Goal: Obtain resource: Download file/media

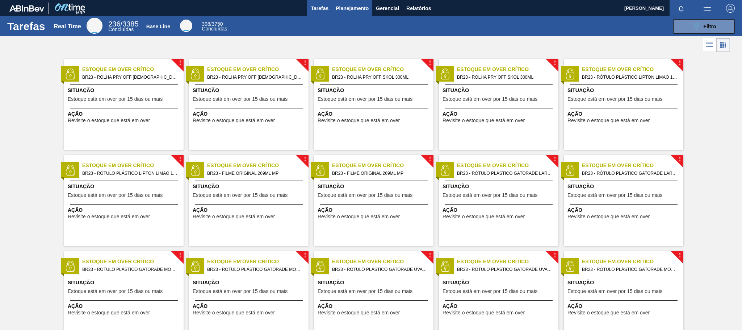
click at [350, 7] on span "Planejamento" at bounding box center [352, 8] width 33 height 9
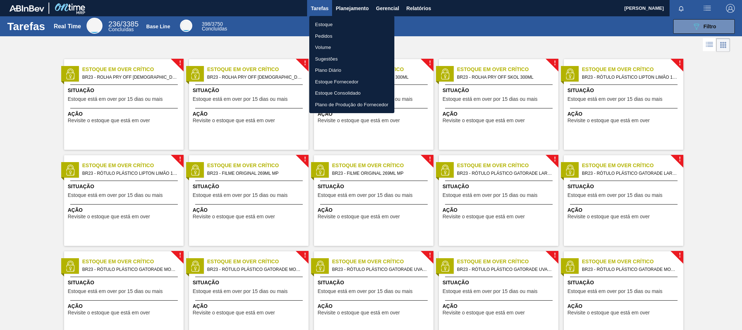
click at [321, 36] on li "Pedidos" at bounding box center [351, 36] width 85 height 12
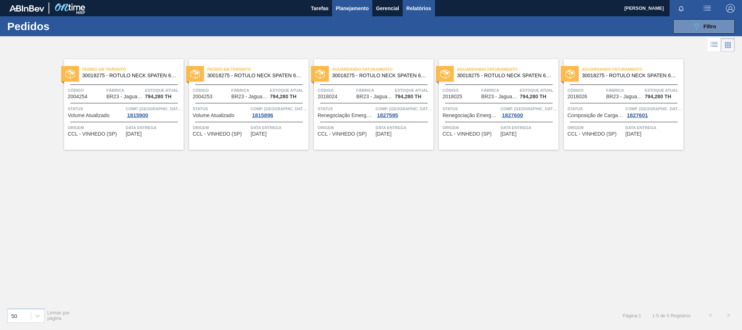
click at [421, 10] on span "Relatórios" at bounding box center [419, 8] width 25 height 9
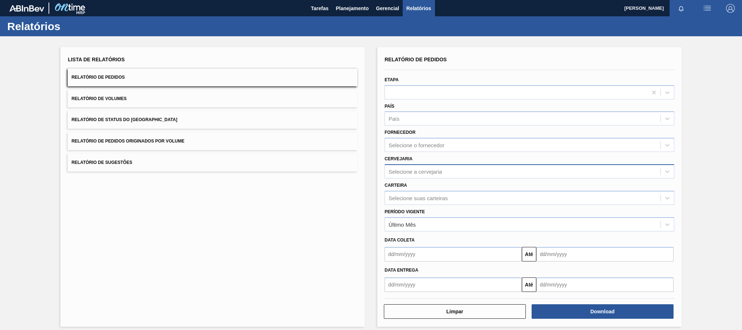
click at [411, 165] on div "Selecione a cervejaria" at bounding box center [530, 171] width 290 height 14
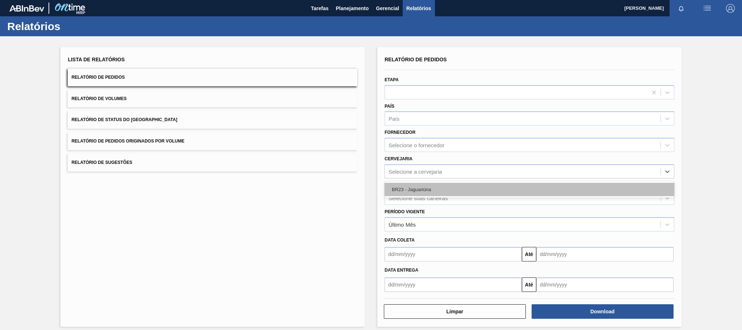
click at [415, 186] on div "BR23 - Jaguariúna" at bounding box center [530, 189] width 290 height 13
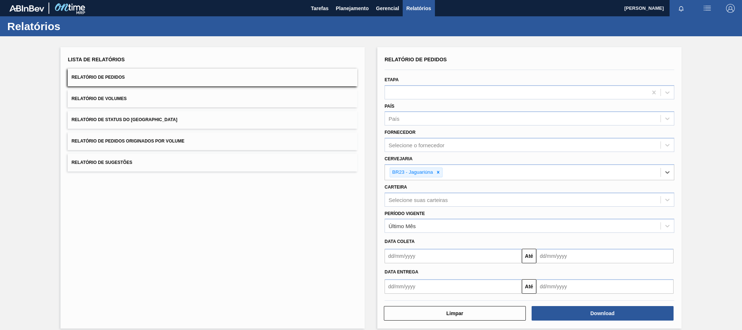
click at [415, 263] on input "text" at bounding box center [453, 256] width 137 height 14
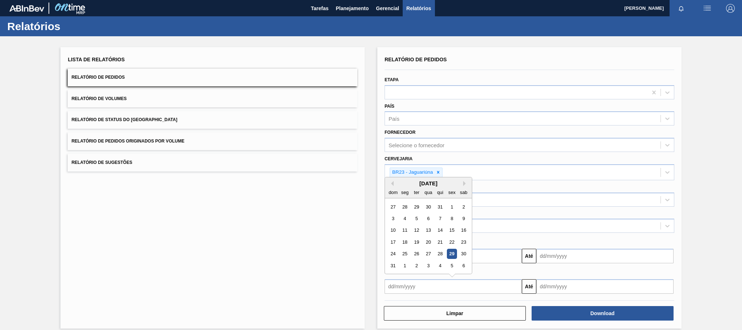
click at [448, 253] on div "29" at bounding box center [452, 254] width 10 height 10
type input "[DATE]"
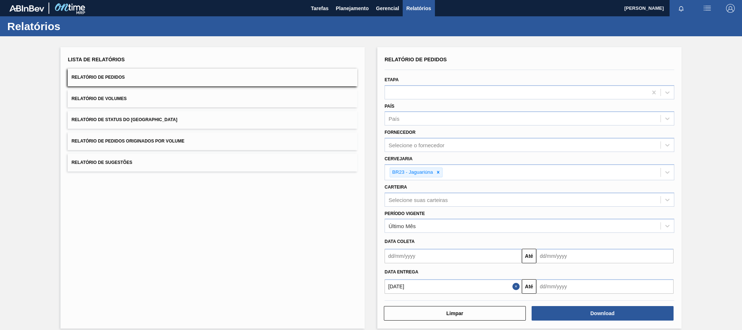
click at [558, 263] on input "text" at bounding box center [605, 256] width 137 height 14
click at [613, 186] on div "dom seg ter qua qui sex sab" at bounding box center [580, 192] width 87 height 12
click at [617, 181] on button "Next Month" at bounding box center [617, 183] width 5 height 5
click at [558, 254] on div "29" at bounding box center [557, 254] width 10 height 10
type input "[DATE]"
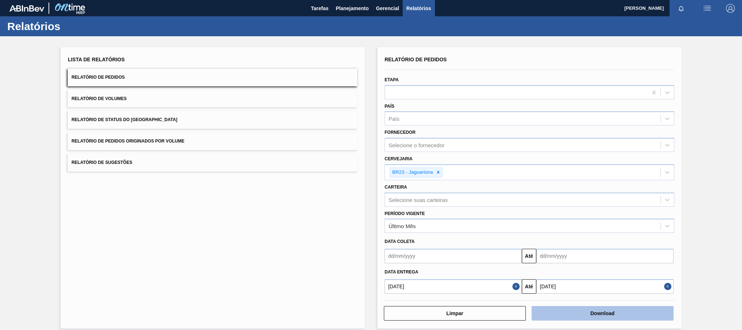
click at [574, 317] on button "Download" at bounding box center [603, 313] width 142 height 14
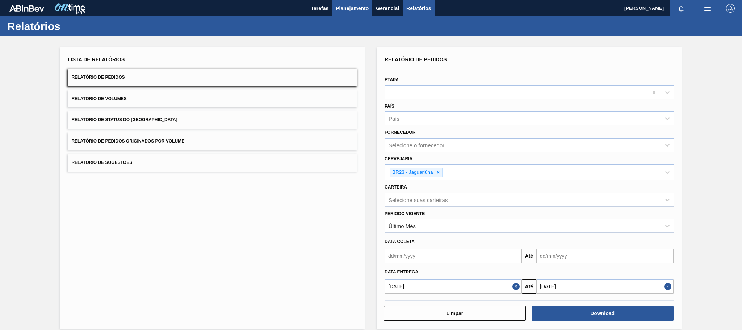
click at [351, 13] on button "Planejamento" at bounding box center [352, 8] width 40 height 16
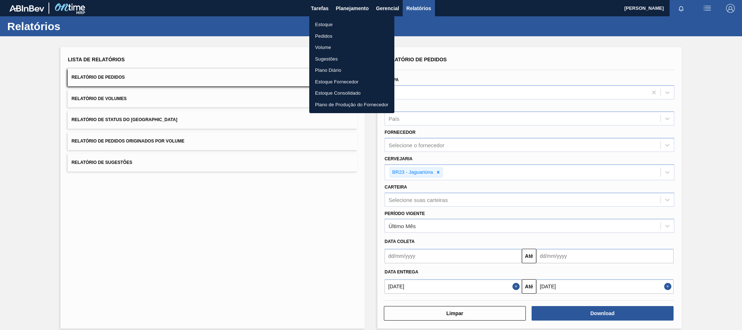
click at [324, 35] on li "Pedidos" at bounding box center [351, 36] width 85 height 12
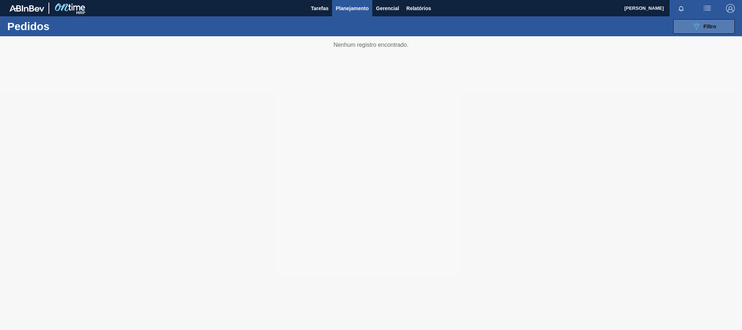
click at [714, 30] on div "089F7B8B-B2A5-4AFE-B5C0-19BA573D28AC Filtro" at bounding box center [704, 26] width 24 height 9
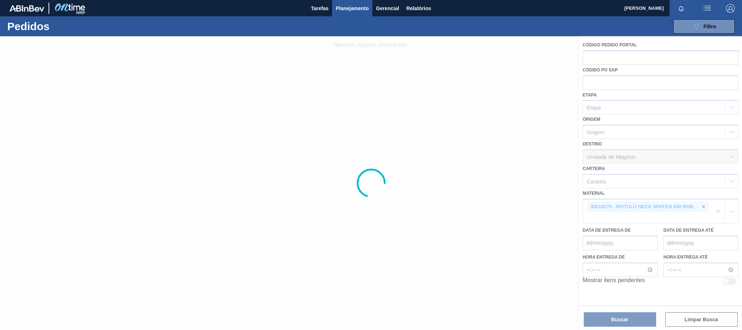
click at [705, 207] on div at bounding box center [371, 183] width 742 height 294
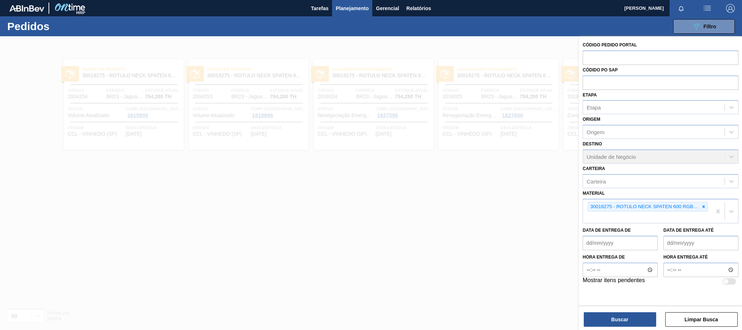
click at [705, 207] on icon at bounding box center [704, 206] width 5 height 5
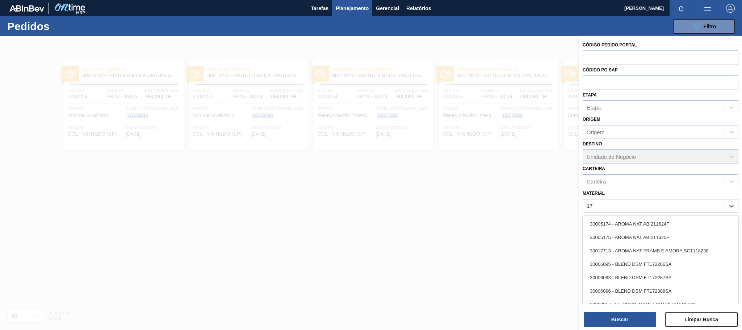
type input "17,"
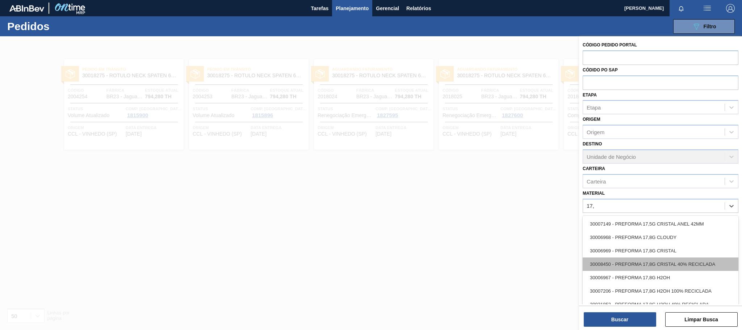
click at [709, 260] on div "30008450 - PREFORMA 17,8G CRISTAL 40% RECICLADA" at bounding box center [661, 263] width 156 height 13
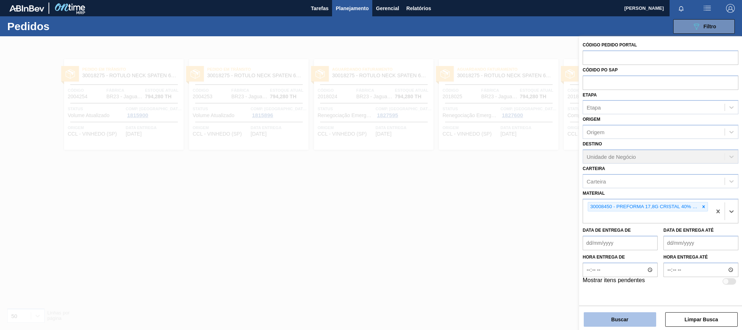
click at [633, 316] on button "Buscar" at bounding box center [620, 319] width 72 height 14
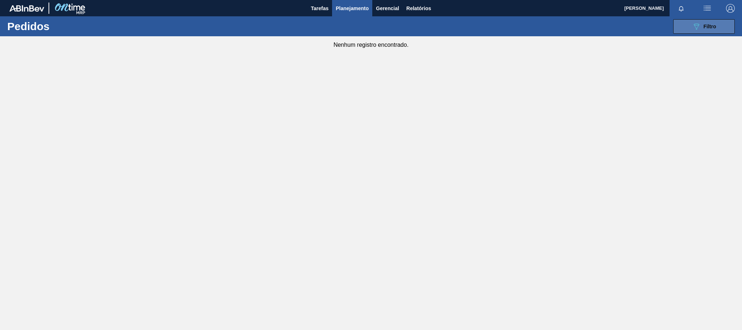
click at [699, 20] on button "089F7B8B-B2A5-4AFE-B5C0-19BA573D28AC Filtro" at bounding box center [705, 26] width 62 height 14
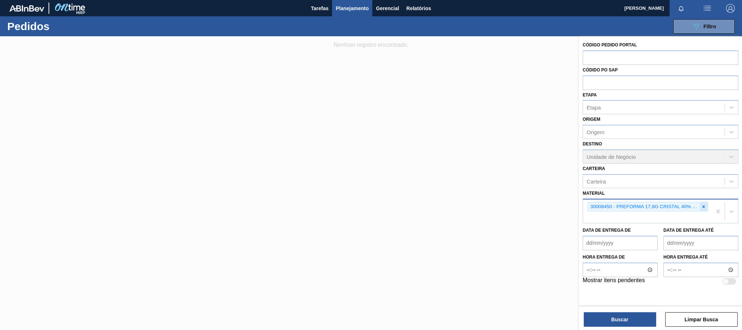
click at [705, 204] on icon at bounding box center [704, 206] width 5 height 5
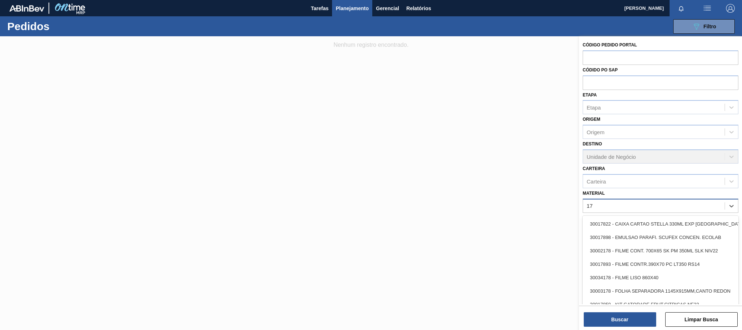
type input "1"
click at [618, 190] on div "Material option , deselected. option 30012818 - CX. CART. MICHELOB 330ML C6 429…" at bounding box center [661, 200] width 156 height 25
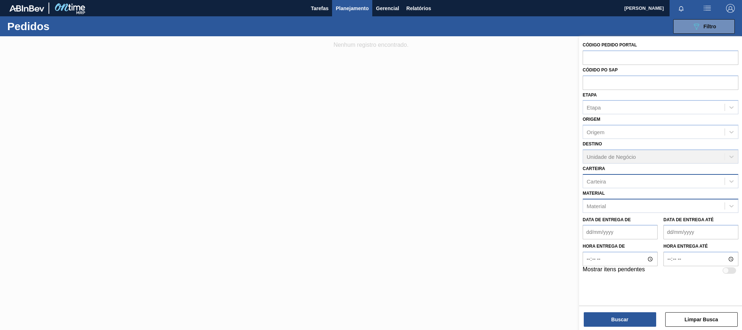
click at [616, 183] on div "Carteira" at bounding box center [654, 181] width 142 height 11
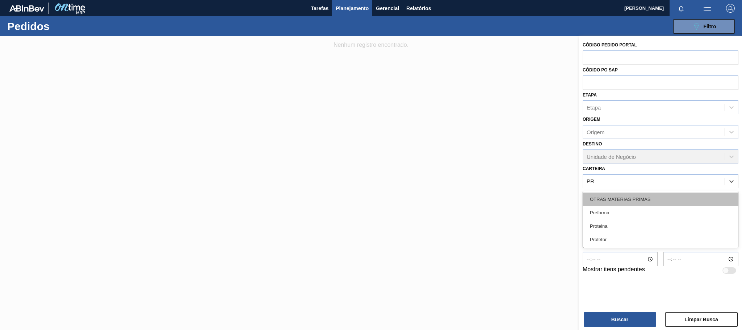
type input "PRE"
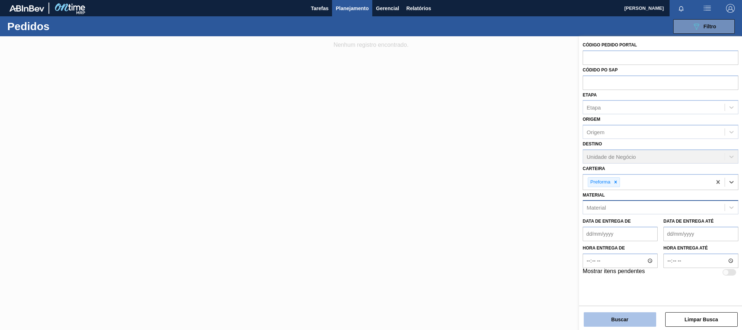
click at [635, 321] on button "Buscar" at bounding box center [620, 319] width 72 height 14
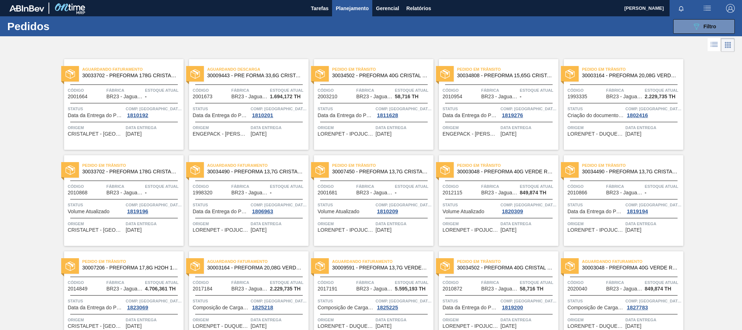
click at [147, 72] on span "Aguardando Faturamento" at bounding box center [132, 69] width 101 height 7
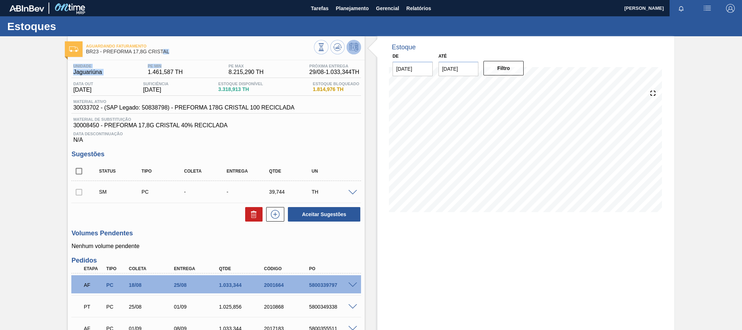
drag, startPoint x: 162, startPoint y: 49, endPoint x: 173, endPoint y: 60, distance: 15.1
click at [173, 60] on div "Aguardando Faturamento BR23 - PREFORMA 17,8G CRISTAL Unidade Jaguariúna PE MIN …" at bounding box center [216, 217] width 297 height 362
click at [297, 128] on span "30008450 - PREFORMA 17,8G CRISTAL 40% RECICLADA" at bounding box center [216, 125] width 286 height 7
drag, startPoint x: 209, startPoint y: 111, endPoint x: 218, endPoint y: 111, distance: 8.7
click at [218, 111] on span "30033702 - (SAP Legado: 50838798) - PREFORMA 178G CRISTAL 100 RECICLADA" at bounding box center [183, 107] width 221 height 7
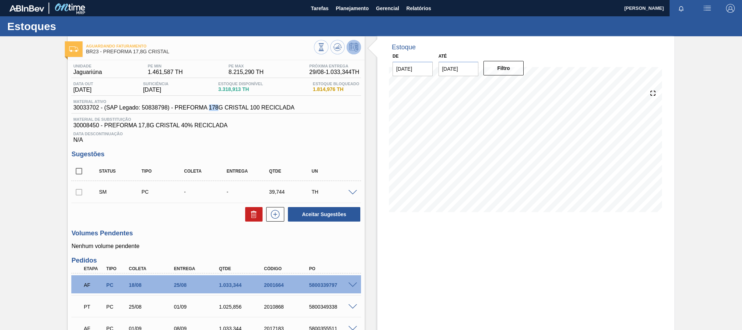
scroll to position [71, 0]
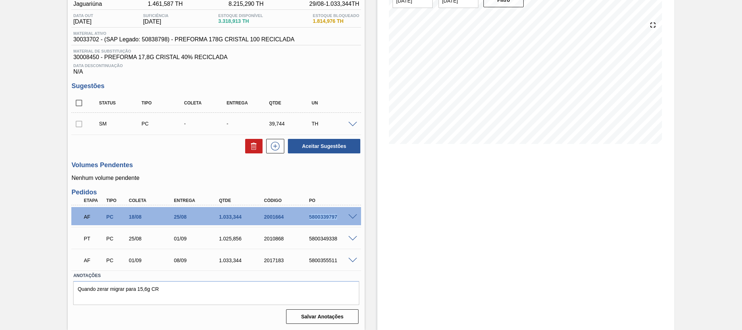
drag, startPoint x: 307, startPoint y: 216, endPoint x: 337, endPoint y: 219, distance: 30.5
click at [337, 219] on div "5800339797" at bounding box center [333, 217] width 51 height 6
copy div "5800339797"
click at [464, 230] on div "Estoque De [DATE] Até [DATE] Filtro" at bounding box center [526, 149] width 297 height 362
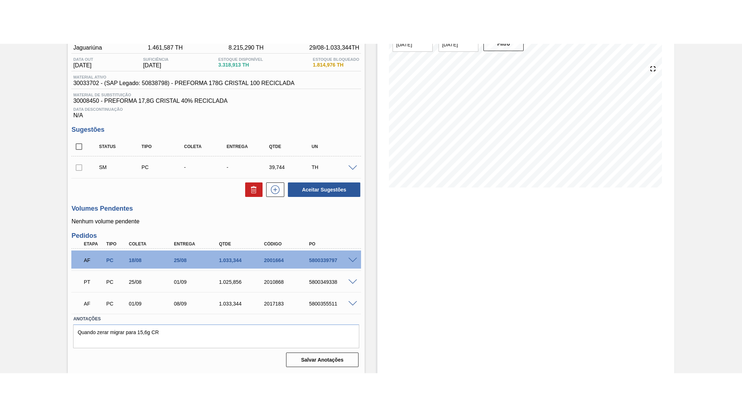
scroll to position [61, 0]
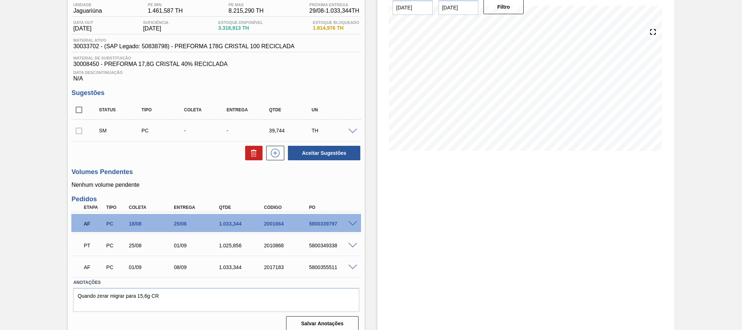
click at [655, 37] on div at bounding box center [653, 32] width 14 height 14
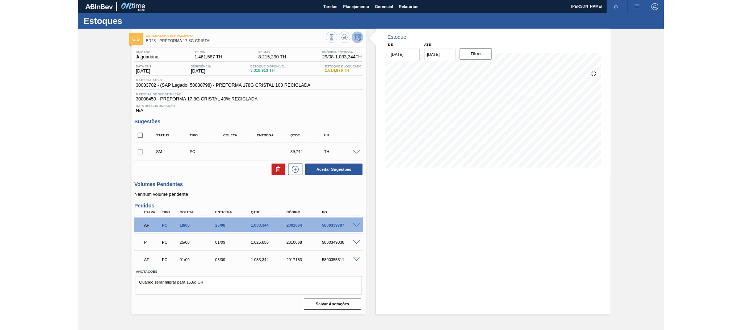
scroll to position [0, 0]
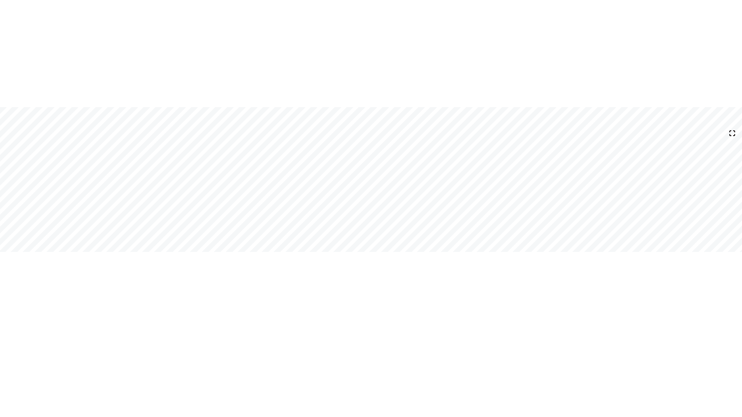
click at [731, 138] on div at bounding box center [732, 133] width 14 height 14
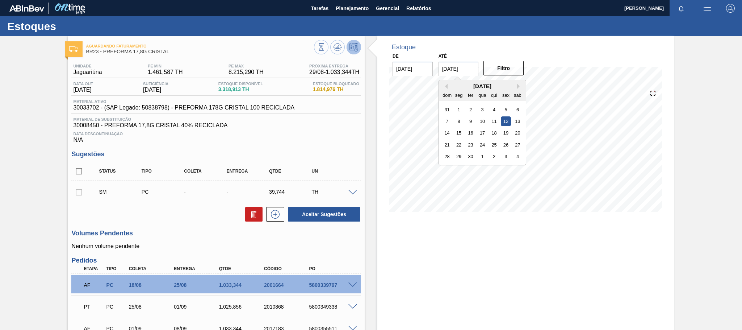
click at [445, 67] on input "[DATE]" at bounding box center [459, 69] width 40 height 14
click at [470, 158] on div "30" at bounding box center [471, 156] width 10 height 10
type input "[DATE]"
click at [504, 68] on button "Filtro" at bounding box center [504, 68] width 40 height 14
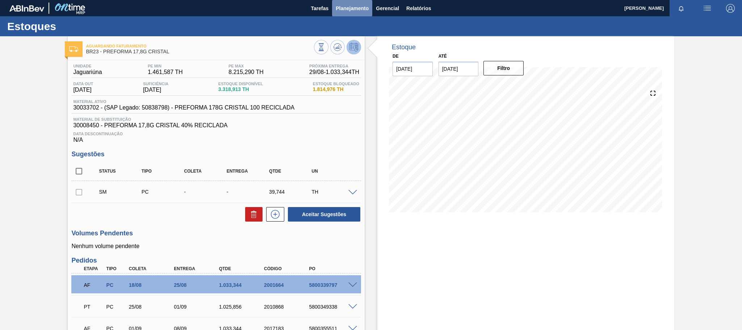
click at [365, 8] on span "Planejamento" at bounding box center [352, 8] width 33 height 9
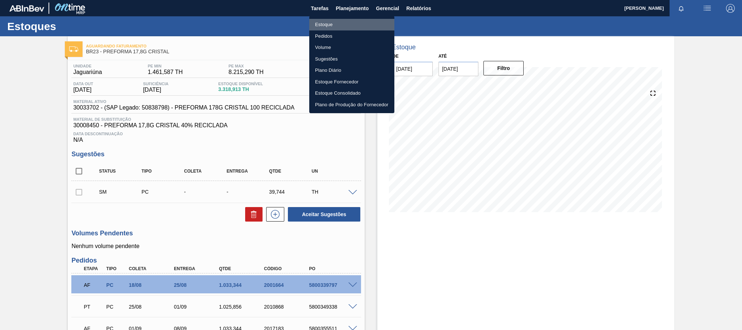
click at [350, 22] on li "Estoque" at bounding box center [351, 25] width 85 height 12
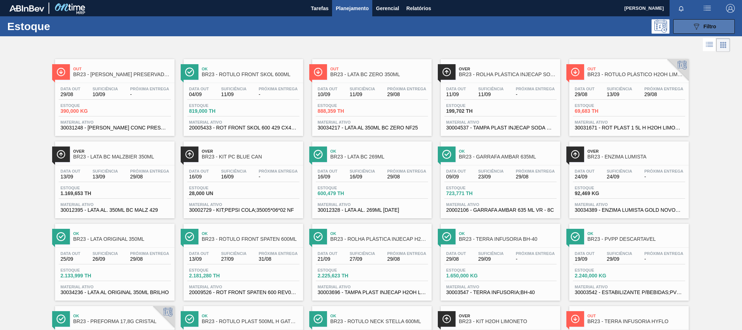
click at [685, 25] on button "089F7B8B-B2A5-4AFE-B5C0-19BA573D28AC Filtro" at bounding box center [705, 26] width 62 height 14
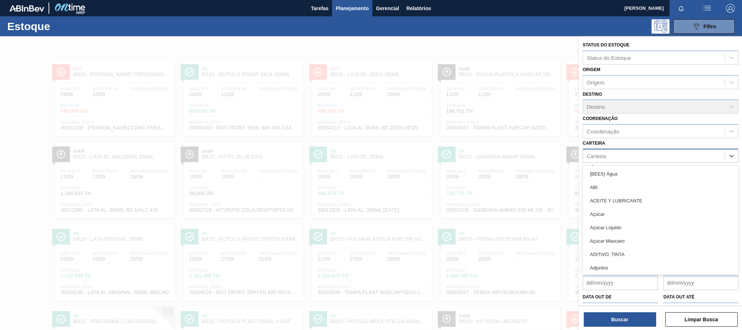
click at [620, 155] on div "Carteira" at bounding box center [654, 155] width 142 height 11
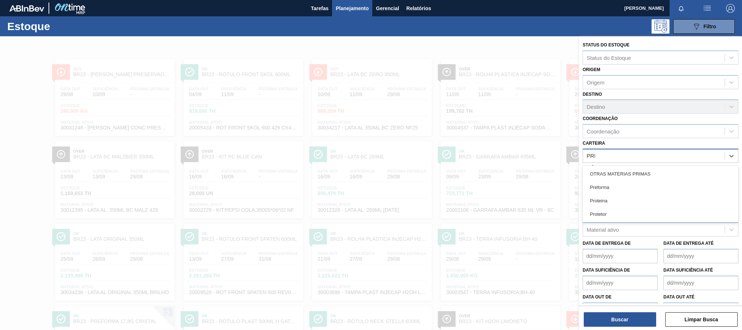
type input "PREF"
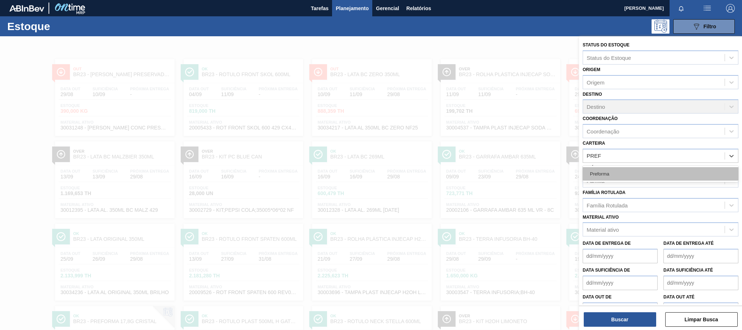
click at [612, 173] on div "Preforma" at bounding box center [661, 173] width 156 height 13
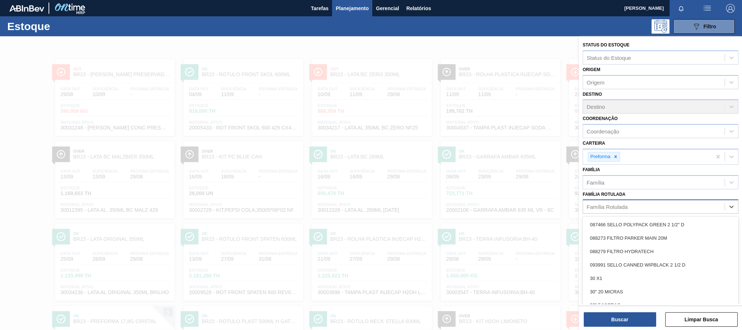
click at [615, 210] on div "Família Rotulada" at bounding box center [607, 207] width 41 height 6
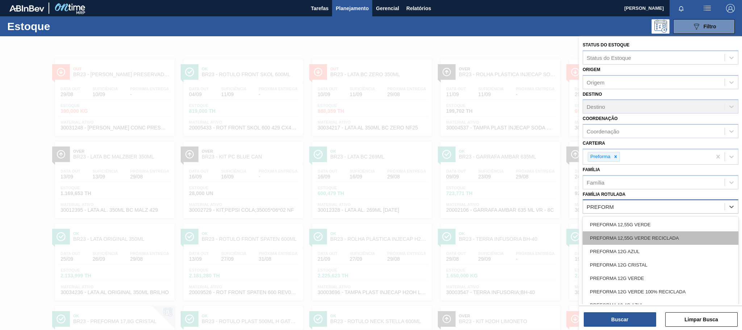
scroll to position [37, 0]
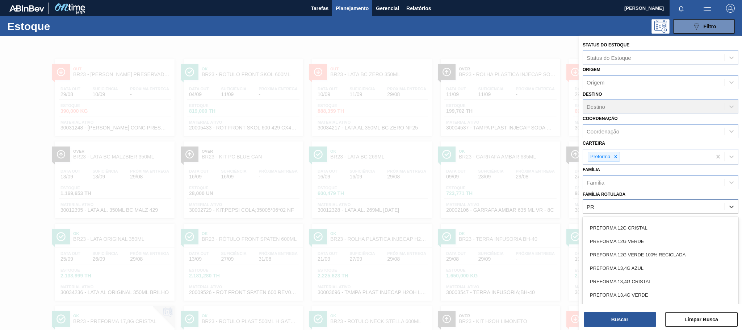
type Rotulada "P"
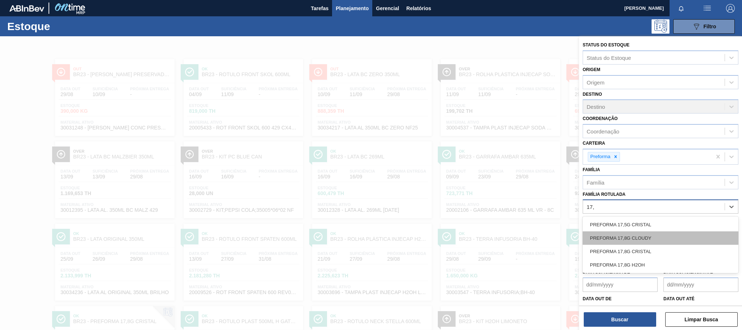
scroll to position [0, 0]
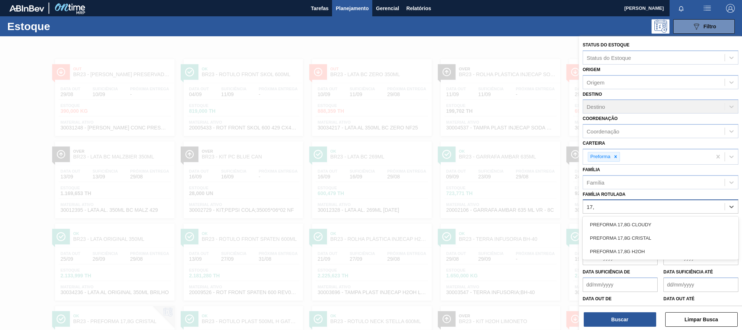
type Rotulada "17,8"
click at [628, 241] on div "PREFORMA 17,8G CRISTAL" at bounding box center [661, 237] width 156 height 13
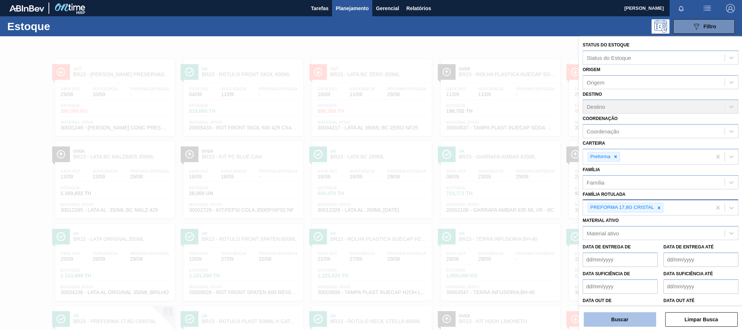
click at [628, 321] on button "Buscar" at bounding box center [620, 319] width 72 height 14
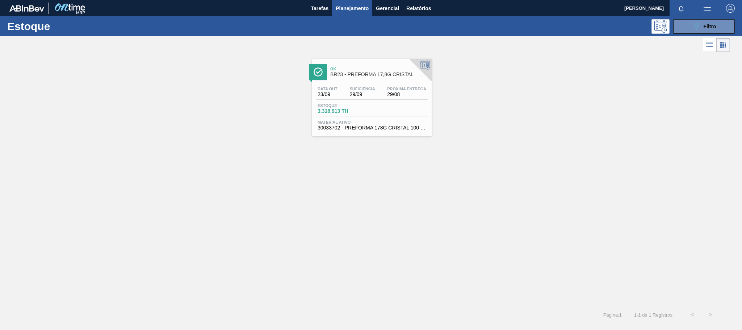
click at [389, 120] on div "Data [DATE] Suficiência 29/09 Próxima Entrega 29/08 Estoque 3.318,913 TH Materi…" at bounding box center [372, 107] width 120 height 49
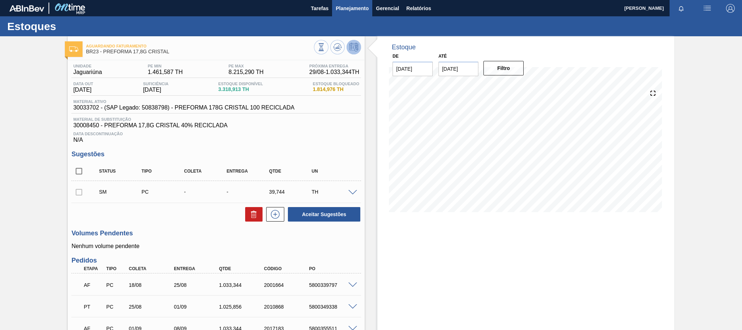
click at [345, 10] on span "Planejamento" at bounding box center [352, 8] width 33 height 9
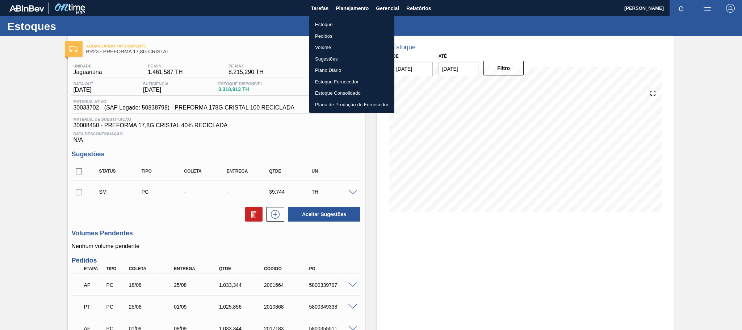
click at [326, 24] on li "Estoque" at bounding box center [351, 25] width 85 height 12
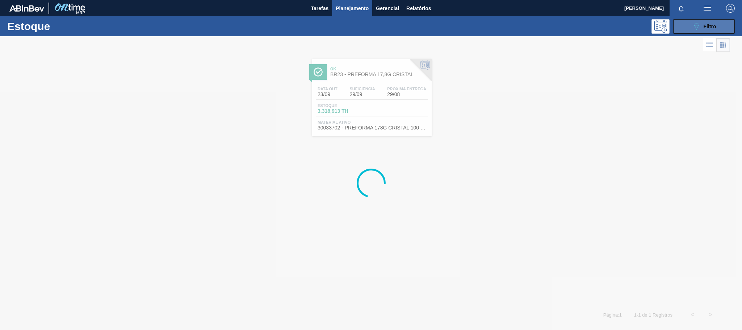
click at [686, 24] on button "089F7B8B-B2A5-4AFE-B5C0-19BA573D28AC Filtro" at bounding box center [705, 26] width 62 height 14
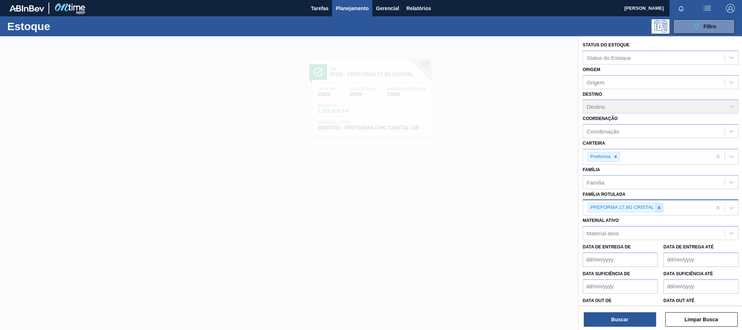
click at [661, 208] on icon at bounding box center [659, 207] width 5 height 5
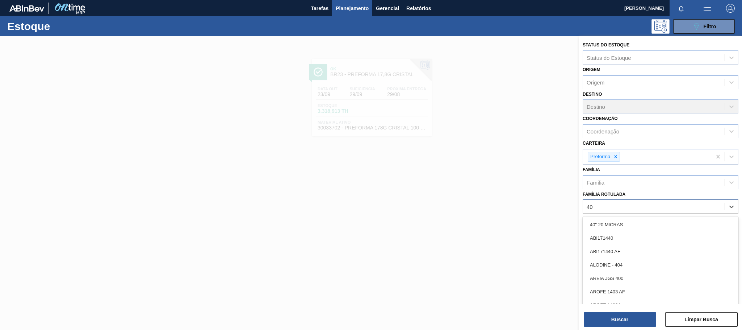
type Rotulada "40G"
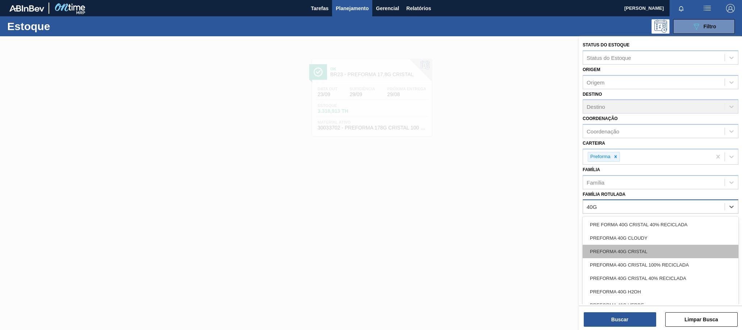
drag, startPoint x: 659, startPoint y: 222, endPoint x: 653, endPoint y: 255, distance: 33.8
click at [653, 255] on div "PRE FORMA 40G CRISTAL 40% RECICLADA PREFORMA 40G CLOUDY PREFORMA 40G CRISTAL PR…" at bounding box center [661, 270] width 156 height 109
click at [653, 255] on div "PREFORMA 40G CRISTAL" at bounding box center [661, 251] width 156 height 13
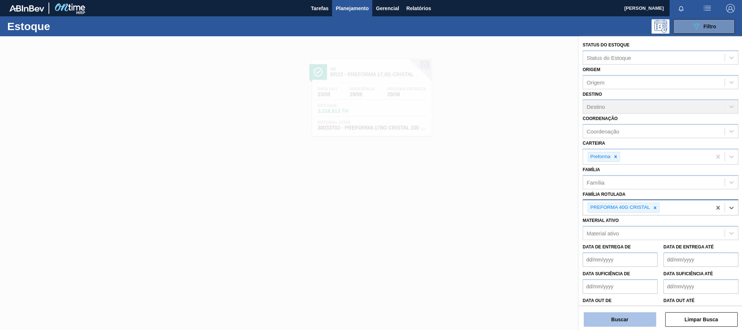
click at [623, 320] on button "Buscar" at bounding box center [620, 319] width 72 height 14
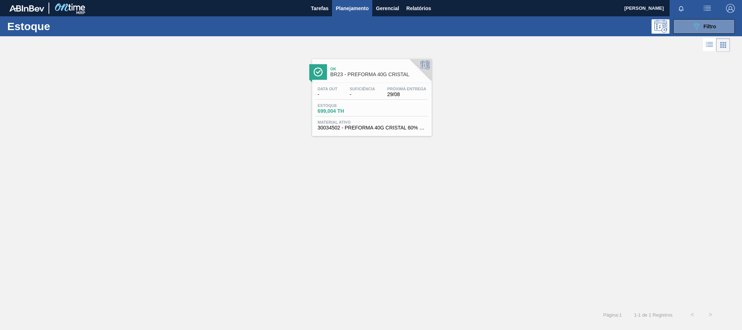
click at [405, 115] on div "Estoque 699,004 TH" at bounding box center [372, 109] width 112 height 13
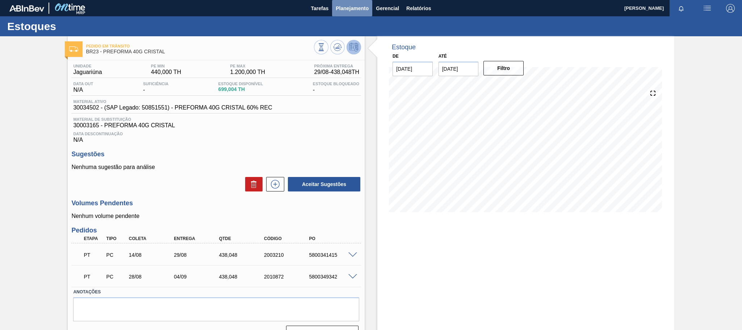
click at [345, 2] on button "Planejamento" at bounding box center [352, 8] width 40 height 16
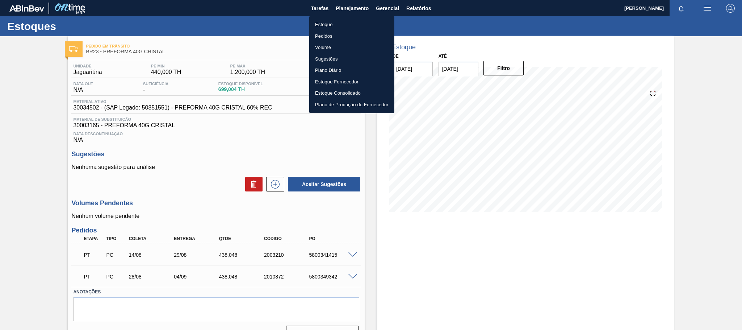
click at [328, 22] on li "Estoque" at bounding box center [351, 25] width 85 height 12
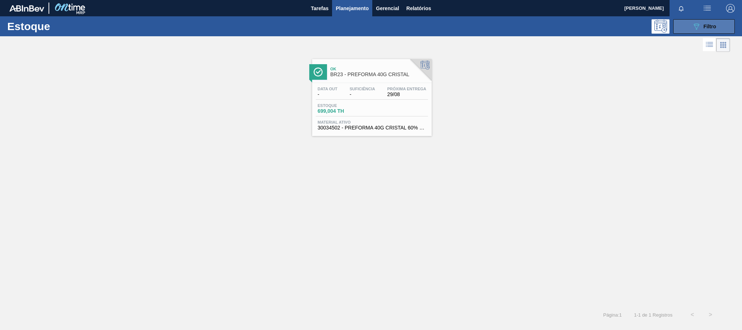
click at [694, 24] on icon "089F7B8B-B2A5-4AFE-B5C0-19BA573D28AC" at bounding box center [696, 26] width 9 height 9
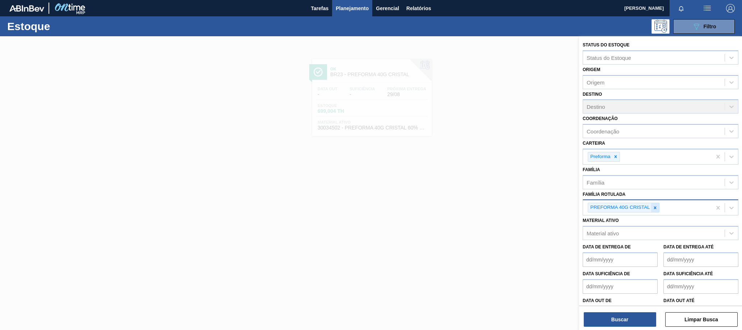
click at [655, 203] on div at bounding box center [656, 207] width 8 height 9
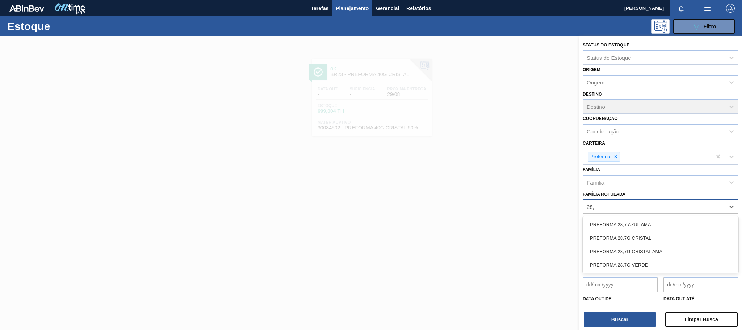
type Rotulada "28,7"
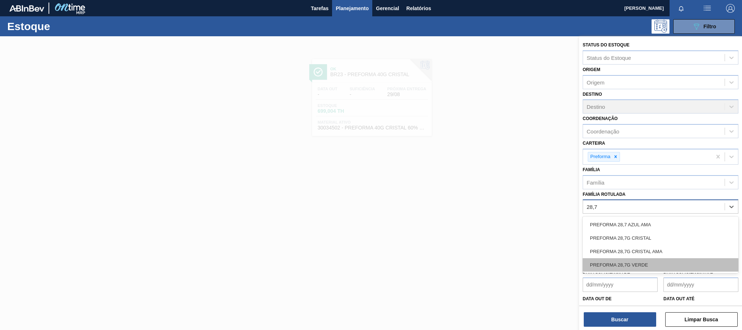
click at [635, 265] on div "PREFORMA 28,7G VERDE" at bounding box center [661, 264] width 156 height 13
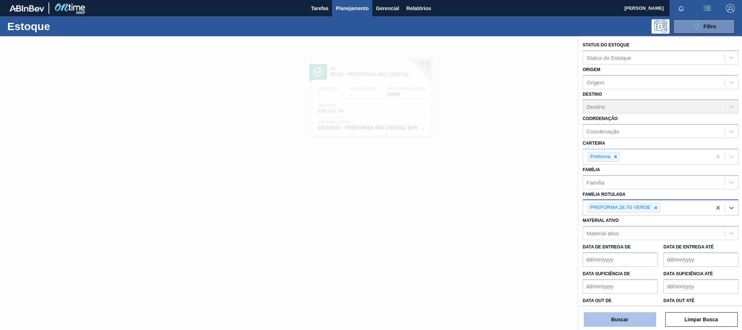
click at [631, 316] on button "Buscar" at bounding box center [620, 319] width 72 height 14
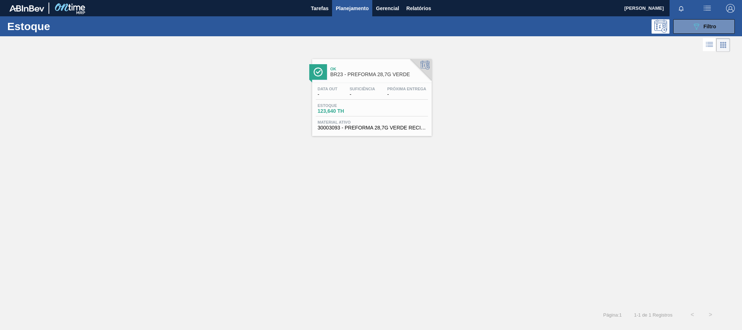
click at [354, 90] on span "Suficiência" at bounding box center [362, 89] width 25 height 4
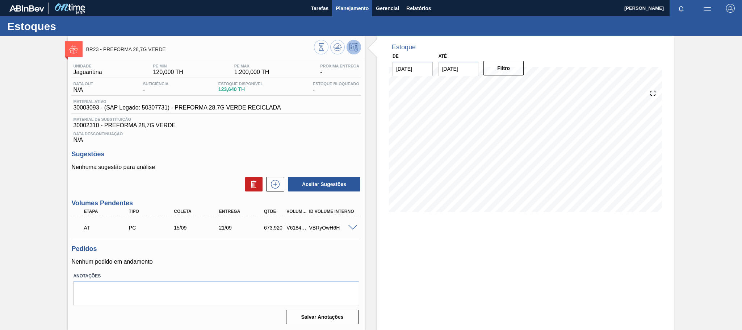
click at [359, 10] on span "Planejamento" at bounding box center [352, 8] width 33 height 9
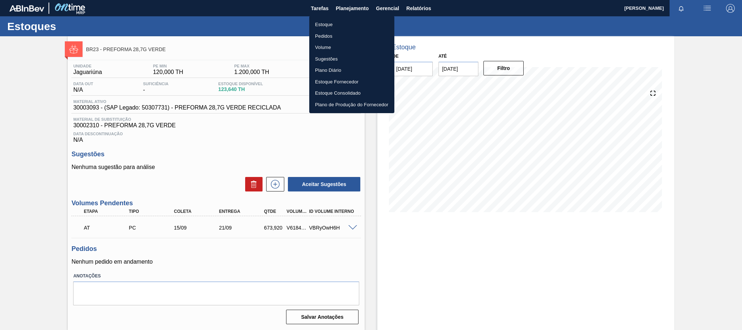
click at [429, 10] on div at bounding box center [371, 165] width 742 height 330
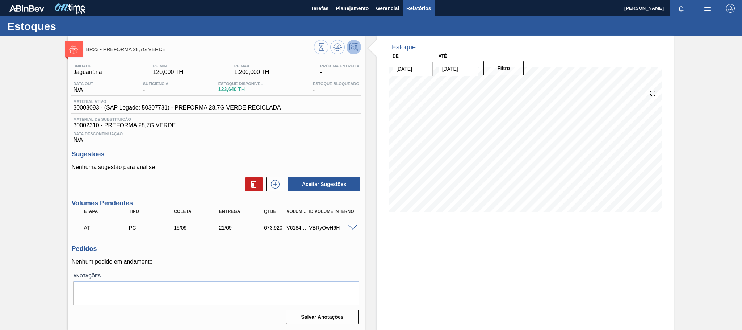
click at [424, 10] on span "Relatórios" at bounding box center [419, 8] width 25 height 9
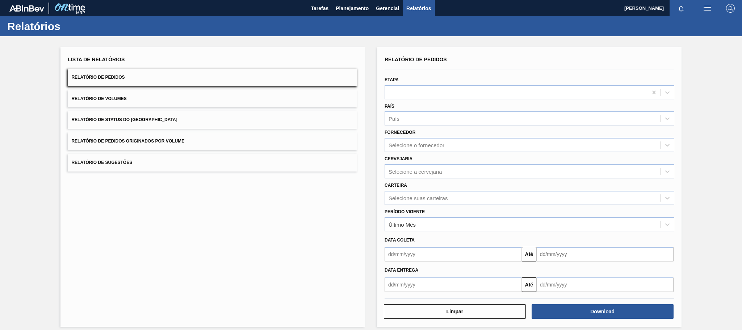
click at [150, 93] on button "Relatório de Volumes" at bounding box center [213, 99] width 290 height 18
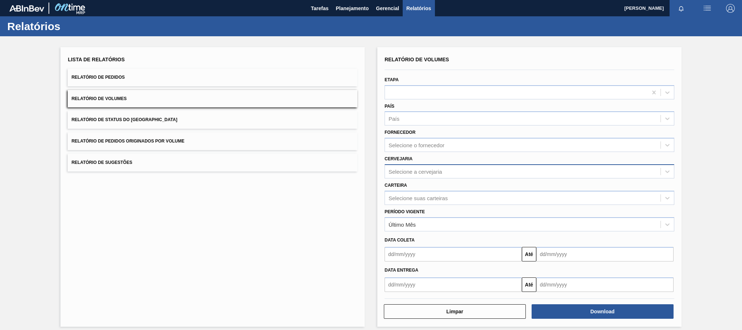
click at [424, 168] on div "Selecione a cervejaria" at bounding box center [416, 171] width 54 height 6
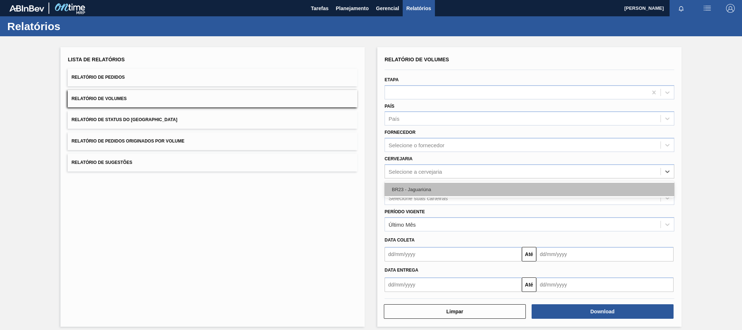
click at [419, 188] on div "BR23 - Jaguariúna" at bounding box center [530, 189] width 290 height 13
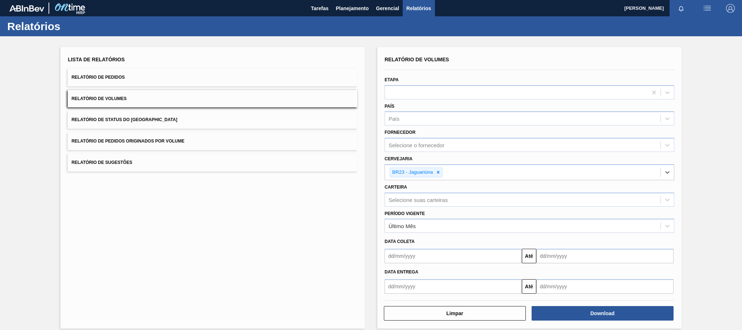
click at [441, 263] on input "text" at bounding box center [453, 256] width 137 height 14
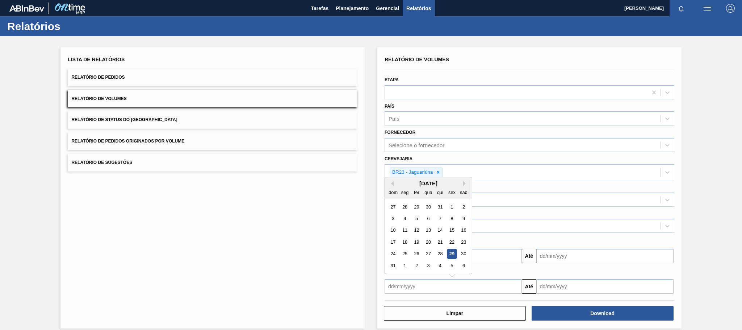
click at [451, 253] on div "29" at bounding box center [452, 254] width 10 height 10
type input "[DATE]"
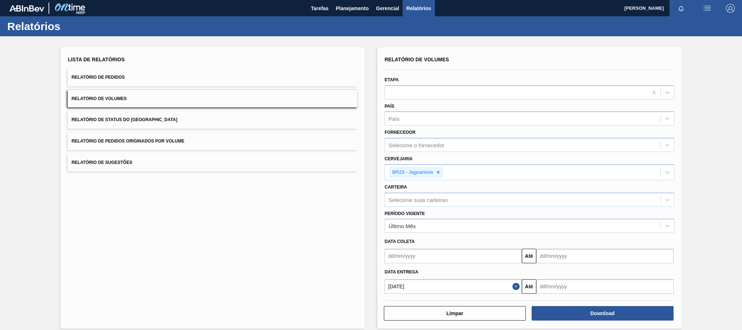
click at [557, 263] on input "text" at bounding box center [605, 256] width 137 height 14
click at [617, 180] on div "[DATE]" at bounding box center [580, 183] width 87 height 6
click at [613, 184] on div "[DATE]" at bounding box center [580, 183] width 87 height 6
click at [617, 184] on button "Next Month" at bounding box center [617, 183] width 5 height 5
click at [556, 253] on div "29" at bounding box center [557, 254] width 10 height 10
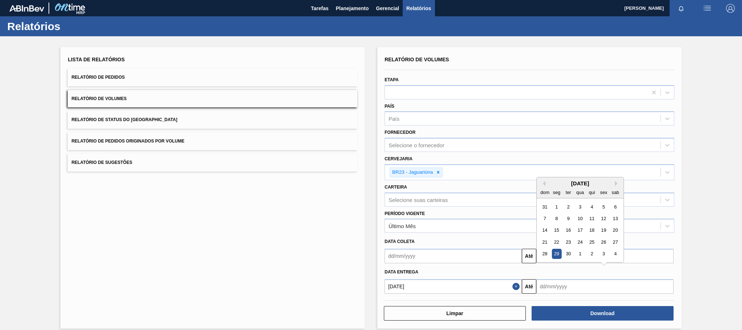
type input "[DATE]"
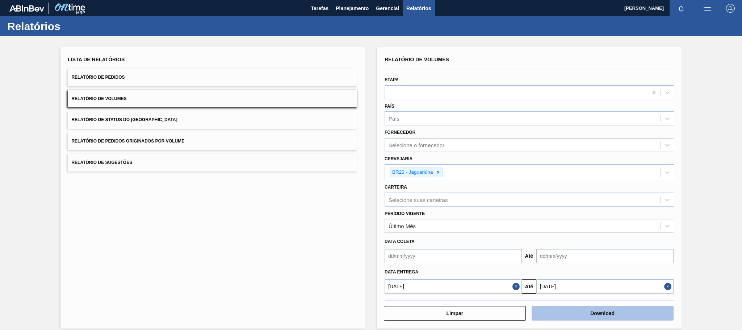
click at [574, 314] on button "Download" at bounding box center [603, 313] width 142 height 14
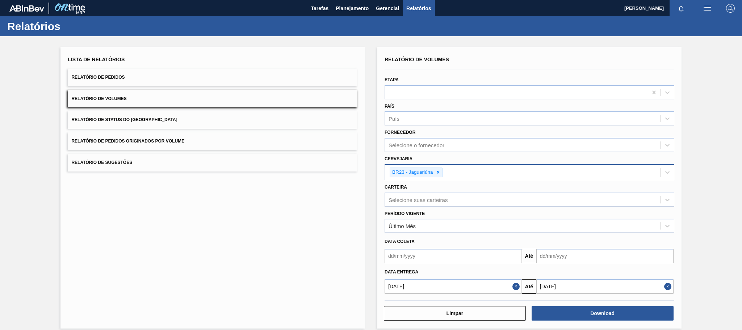
scroll to position [8, 0]
